Goal: Navigation & Orientation: Go to known website

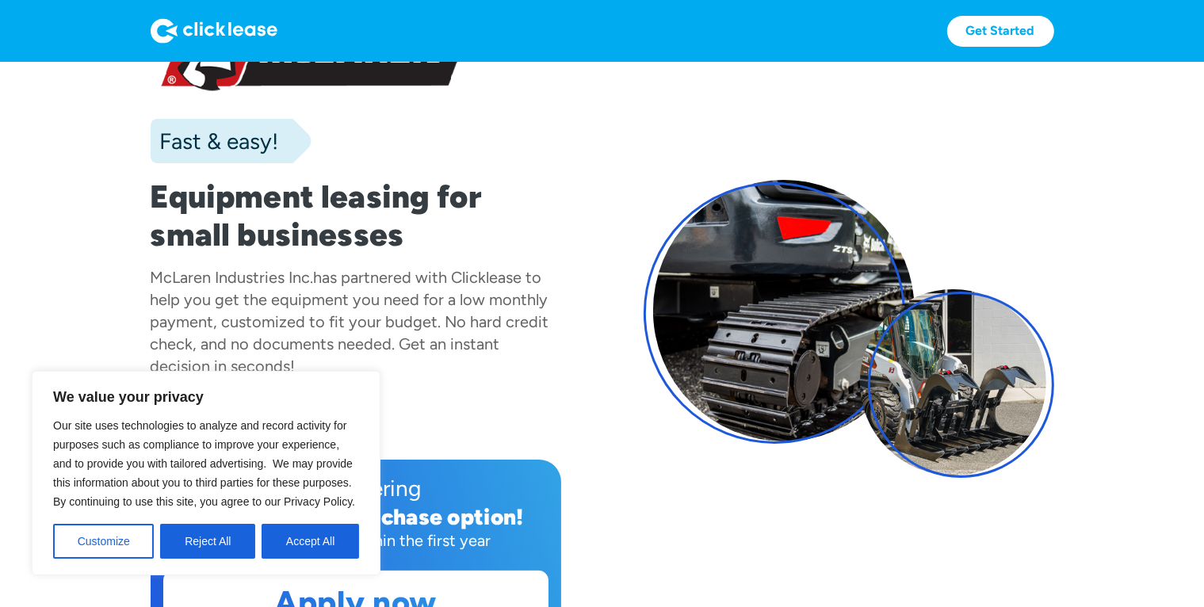
scroll to position [90, 0]
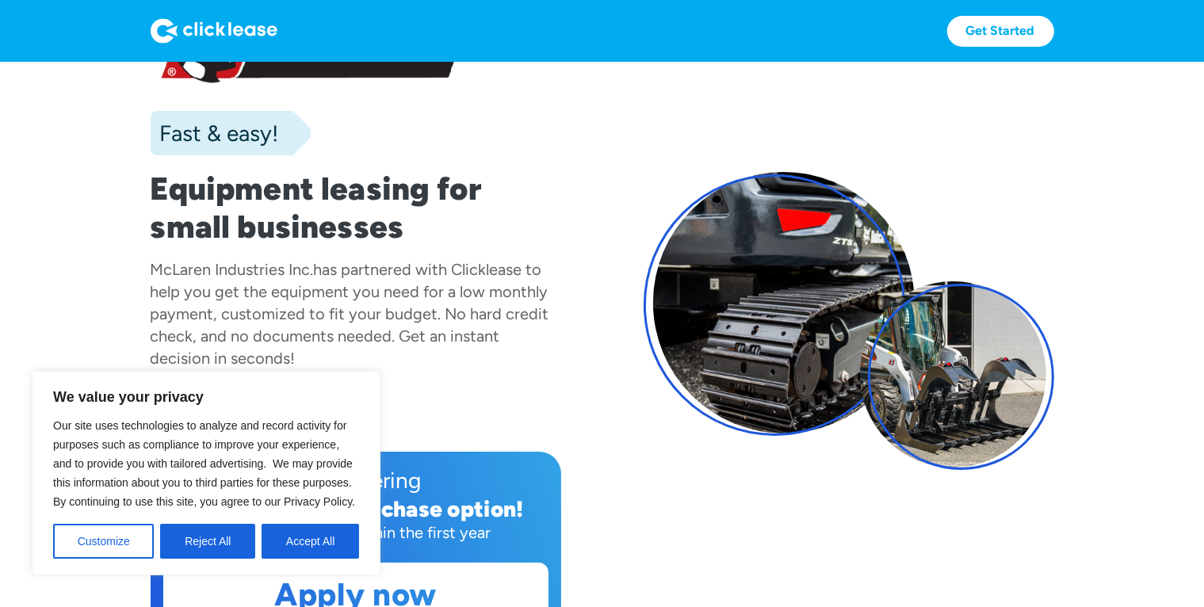
click at [942, 371] on div at bounding box center [961, 377] width 186 height 186
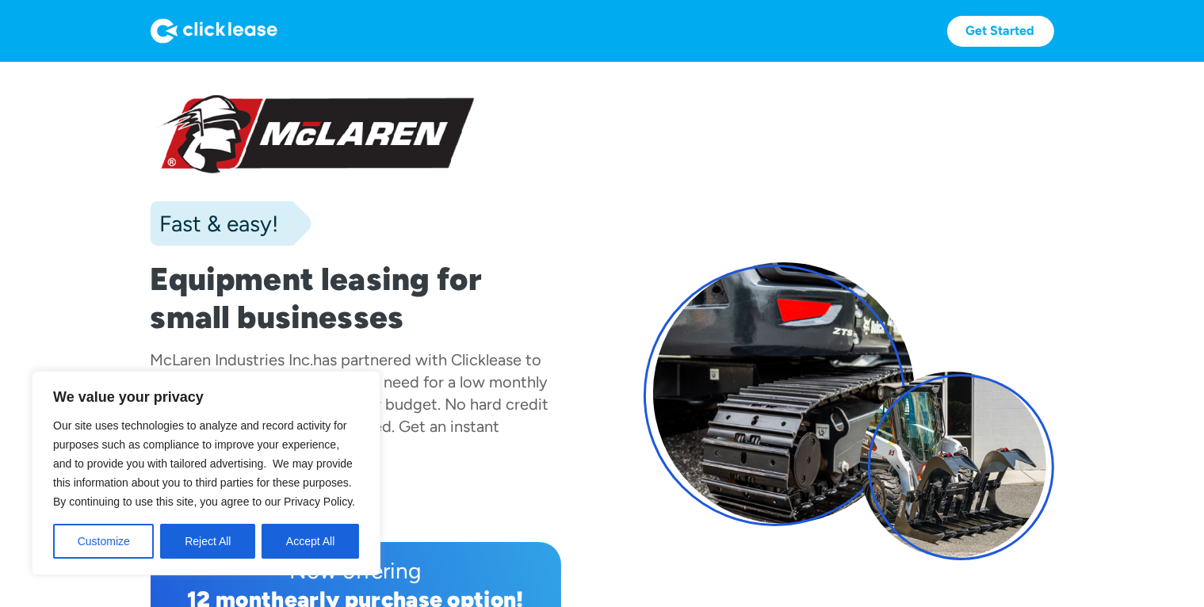
scroll to position [0, 0]
click at [954, 458] on div at bounding box center [961, 467] width 186 height 186
drag, startPoint x: 948, startPoint y: 453, endPoint x: 929, endPoint y: 452, distance: 19.1
click at [947, 453] on div at bounding box center [961, 467] width 186 height 186
